Goal: Find specific page/section: Locate a particular part of the current website

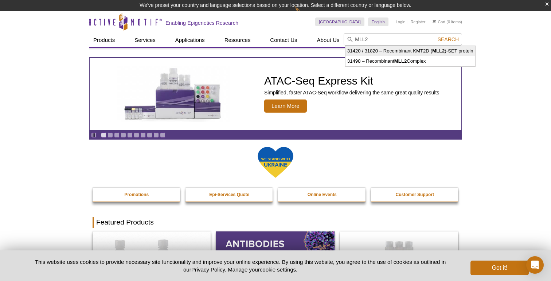
click at [443, 51] on strong "MLL2" at bounding box center [438, 50] width 12 height 5
type input "31420 / 31820 – Recombinant KMT2D (MLL2)-SET protein"
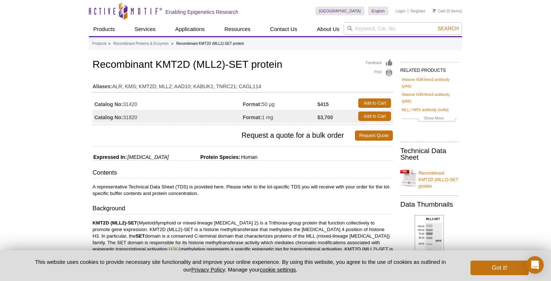
click at [503, 268] on button "Got it!" at bounding box center [499, 267] width 58 height 15
